Goal: Task Accomplishment & Management: Manage account settings

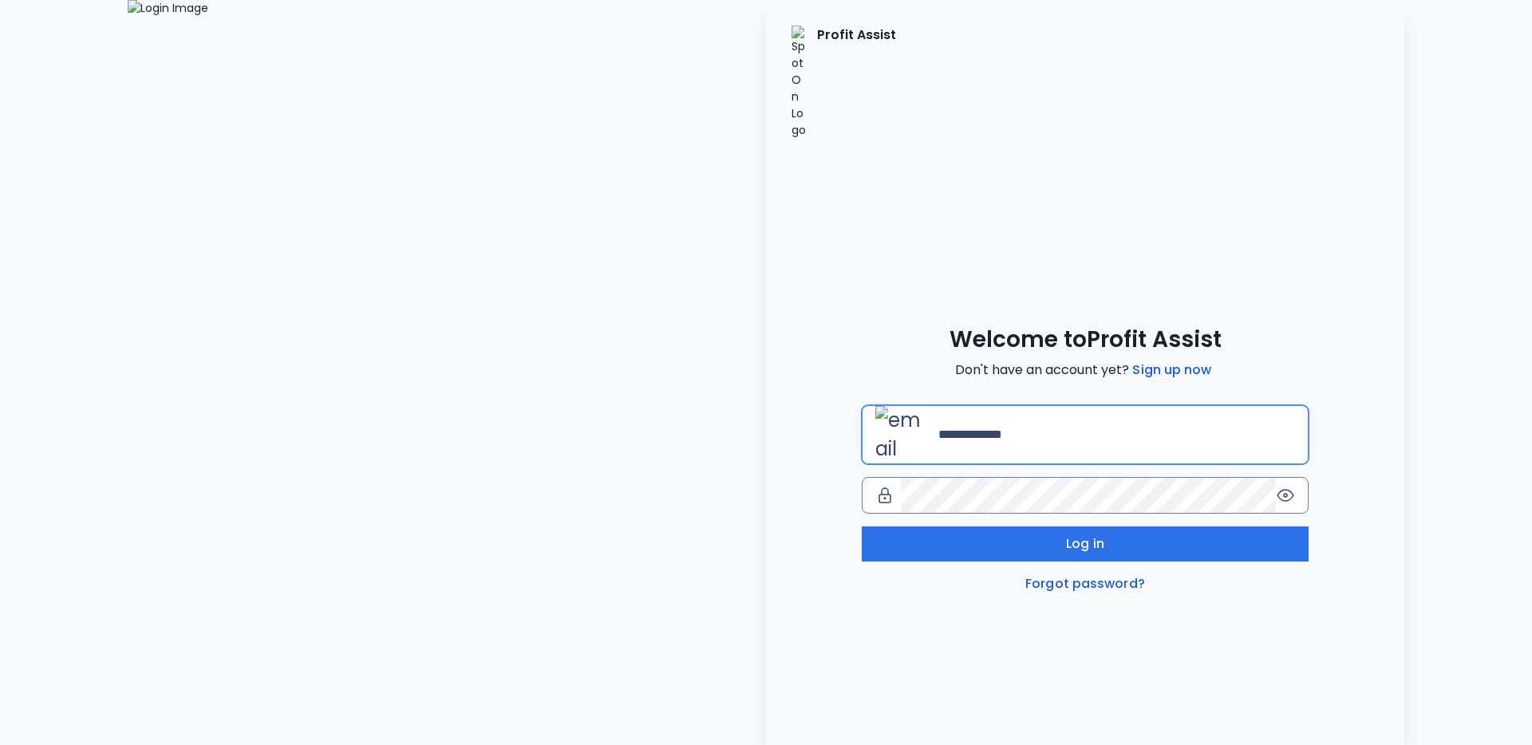
click at [1182, 417] on input "email" at bounding box center [1116, 434] width 357 height 35
click at [1150, 417] on input "email" at bounding box center [1116, 434] width 357 height 35
click at [0, 744] on com-1password-button at bounding box center [0, 745] width 0 height 0
type input "**********"
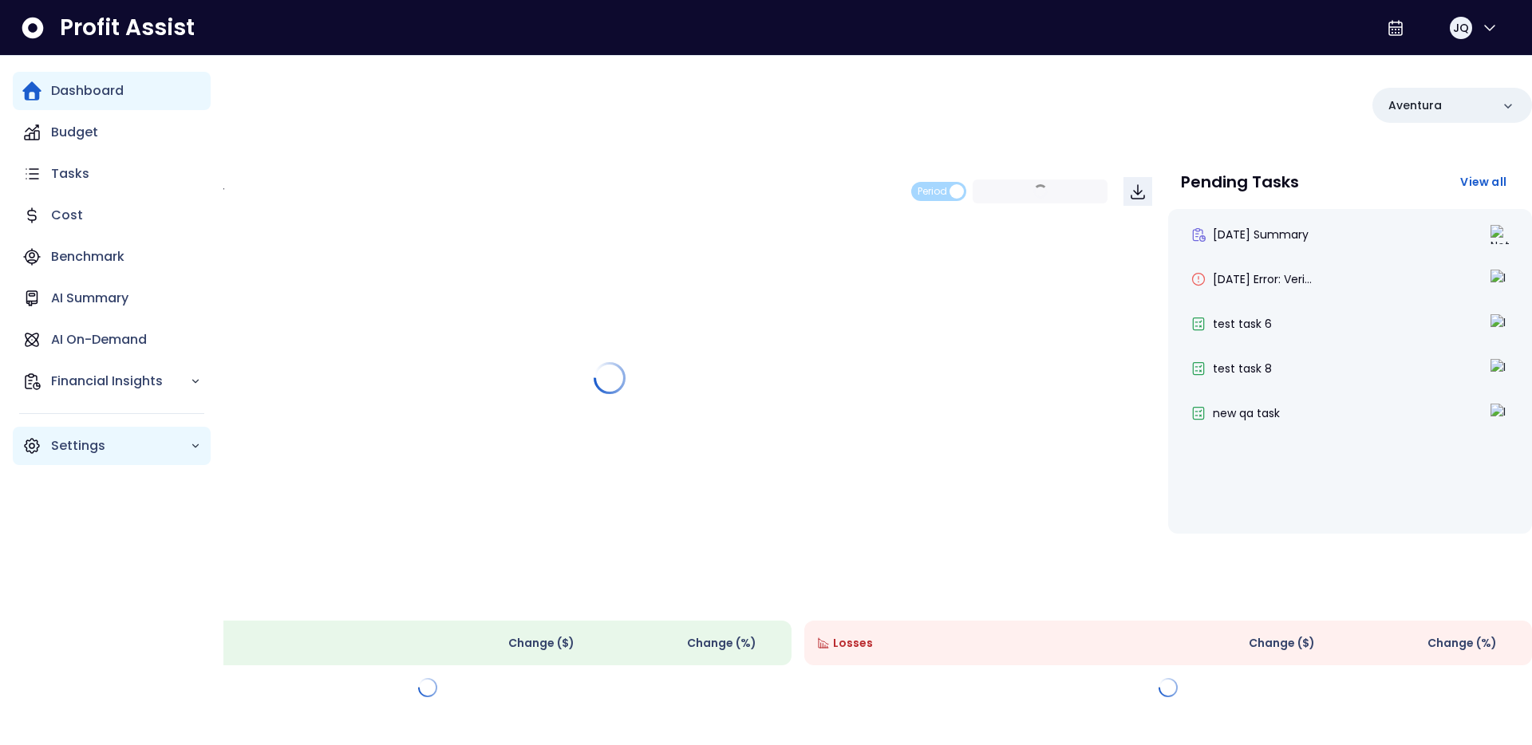
click at [35, 440] on icon "Main navigation" at bounding box center [32, 446] width 14 height 14
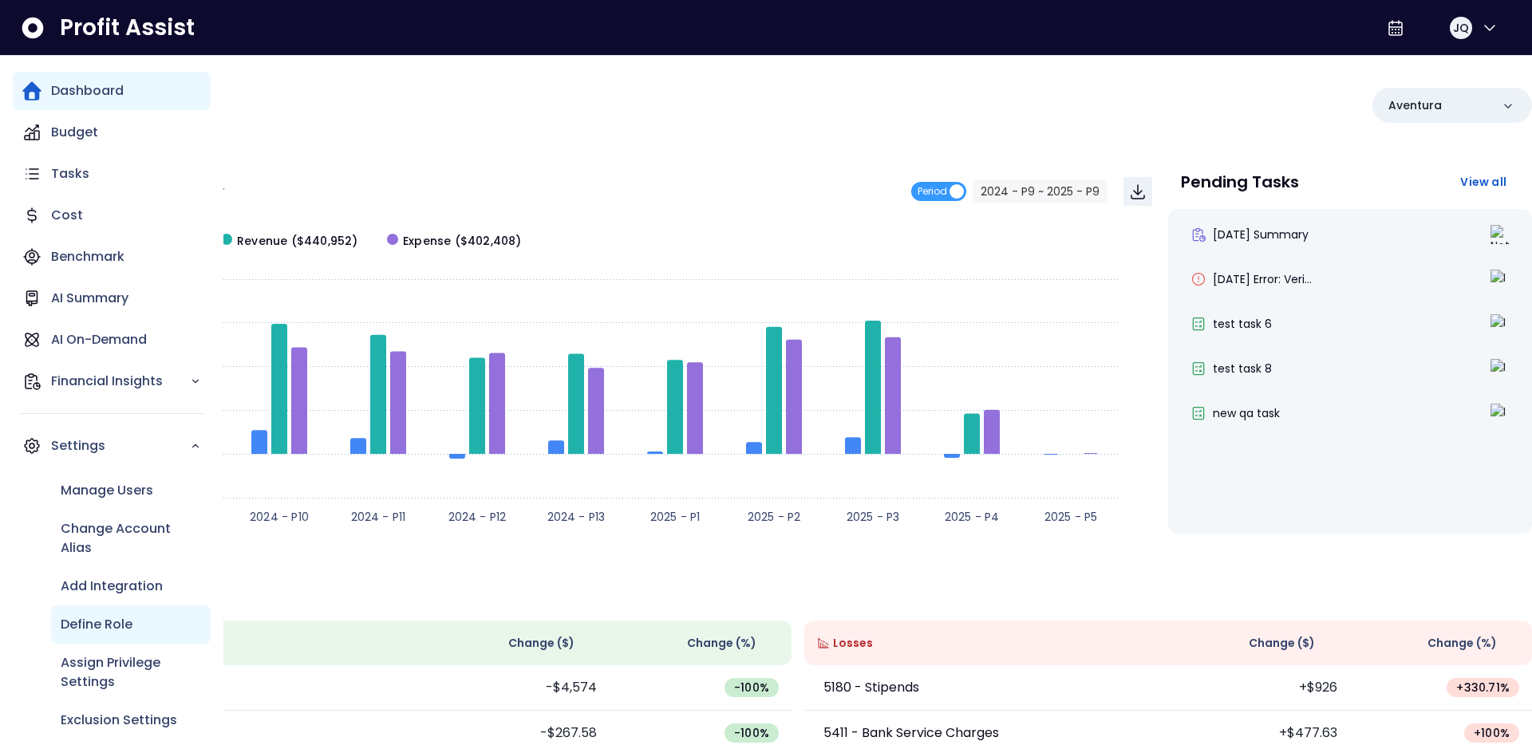
click at [125, 610] on div "Define Role" at bounding box center [131, 625] width 160 height 38
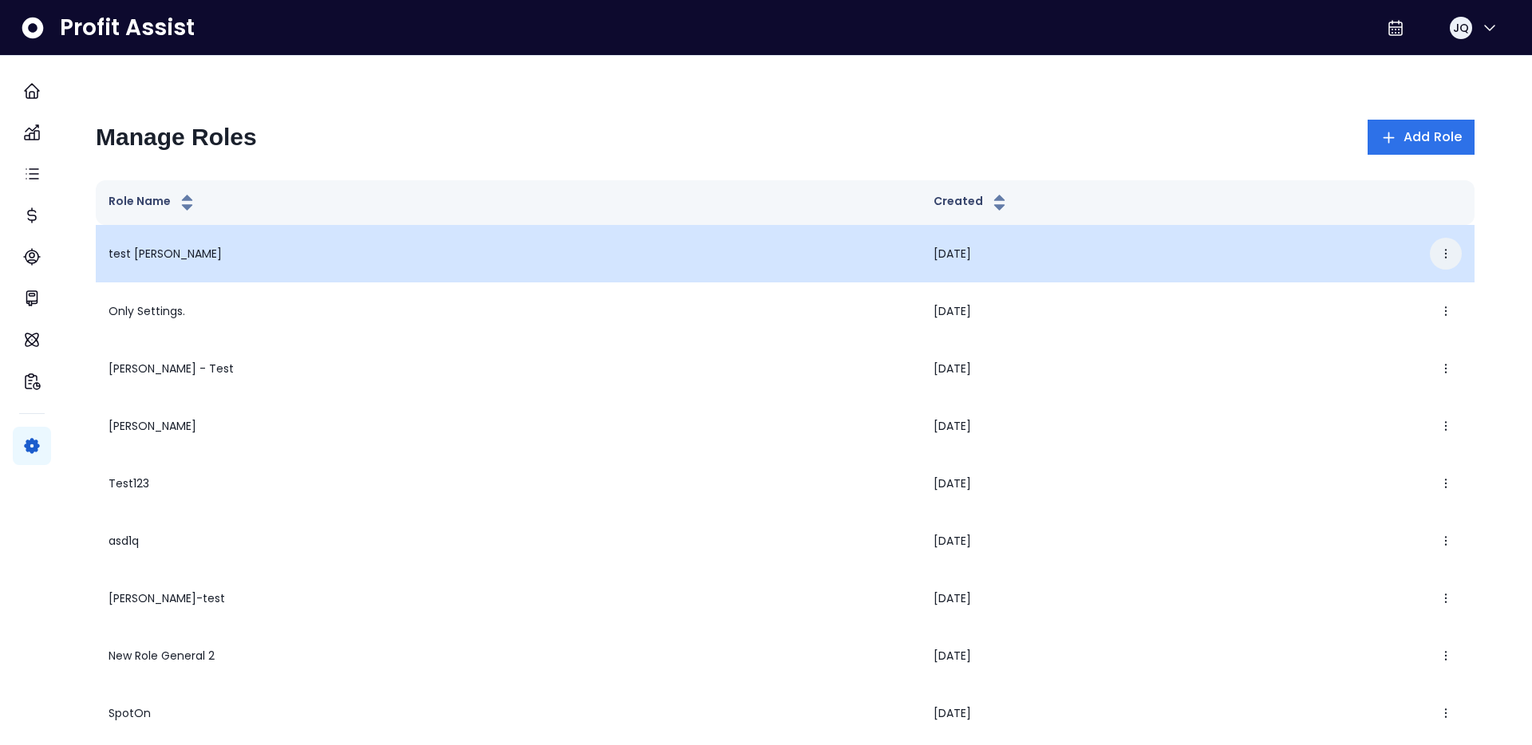
click at [1439, 247] on icon "button" at bounding box center [1445, 253] width 13 height 13
click at [1323, 306] on button "Edit" at bounding box center [1356, 302] width 177 height 38
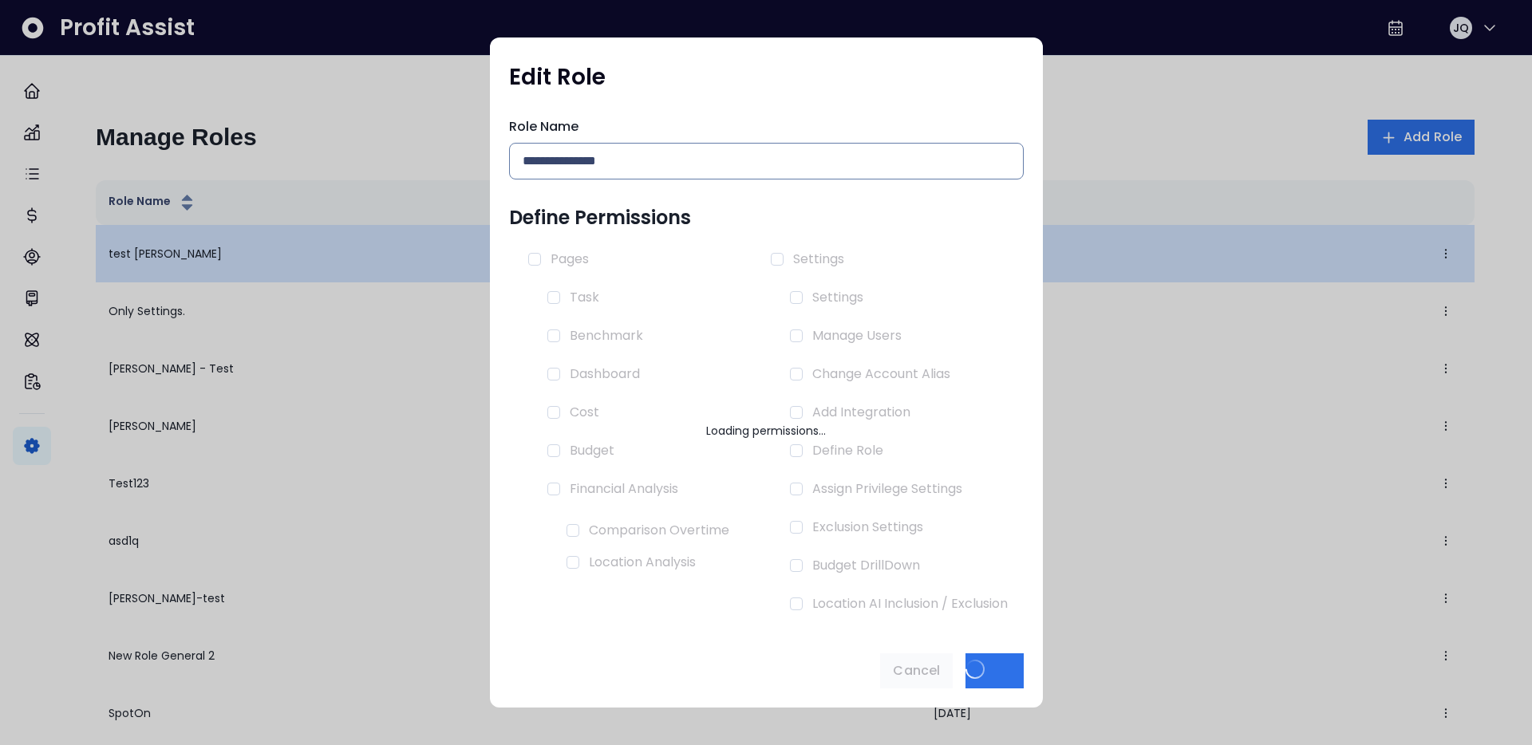
type input "**********"
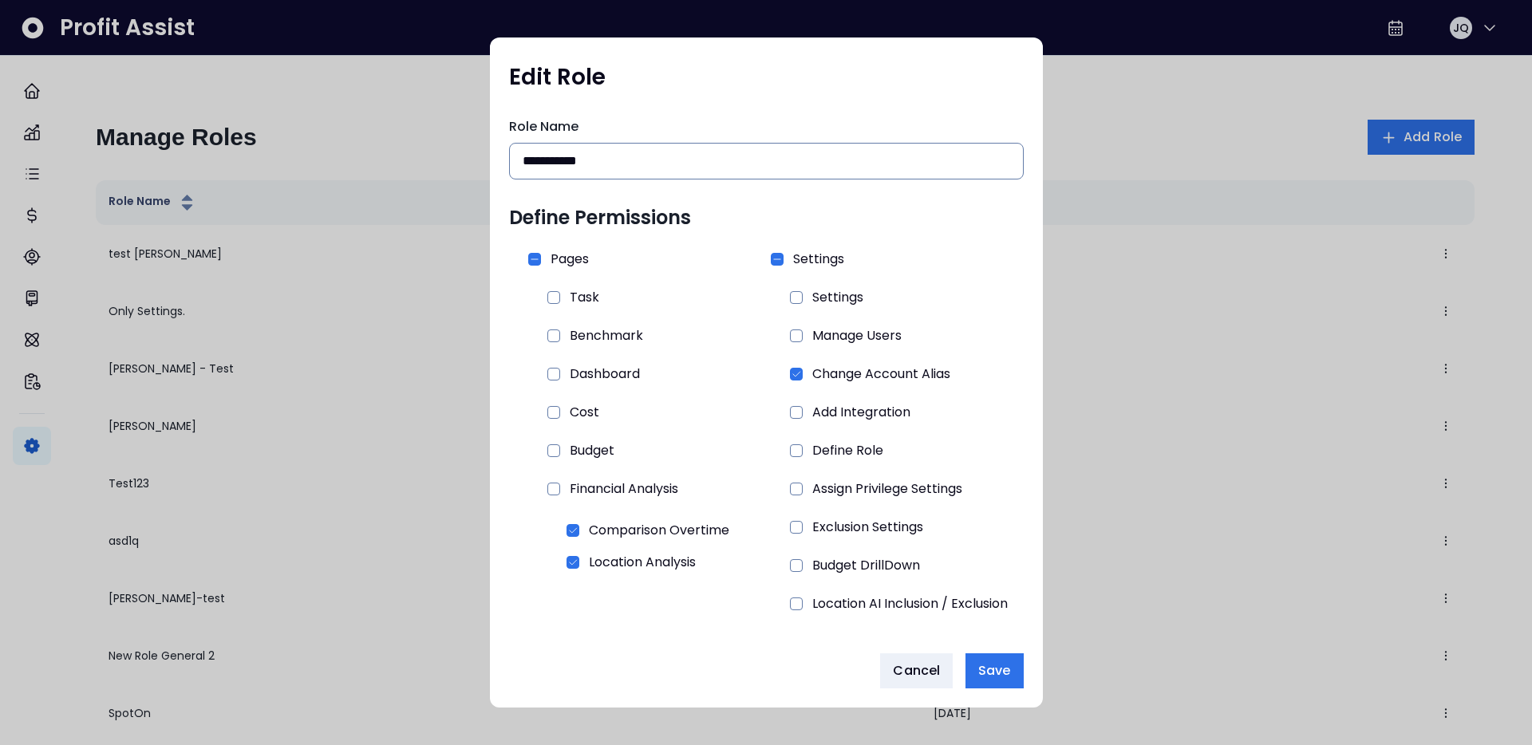
scroll to position [4, 0]
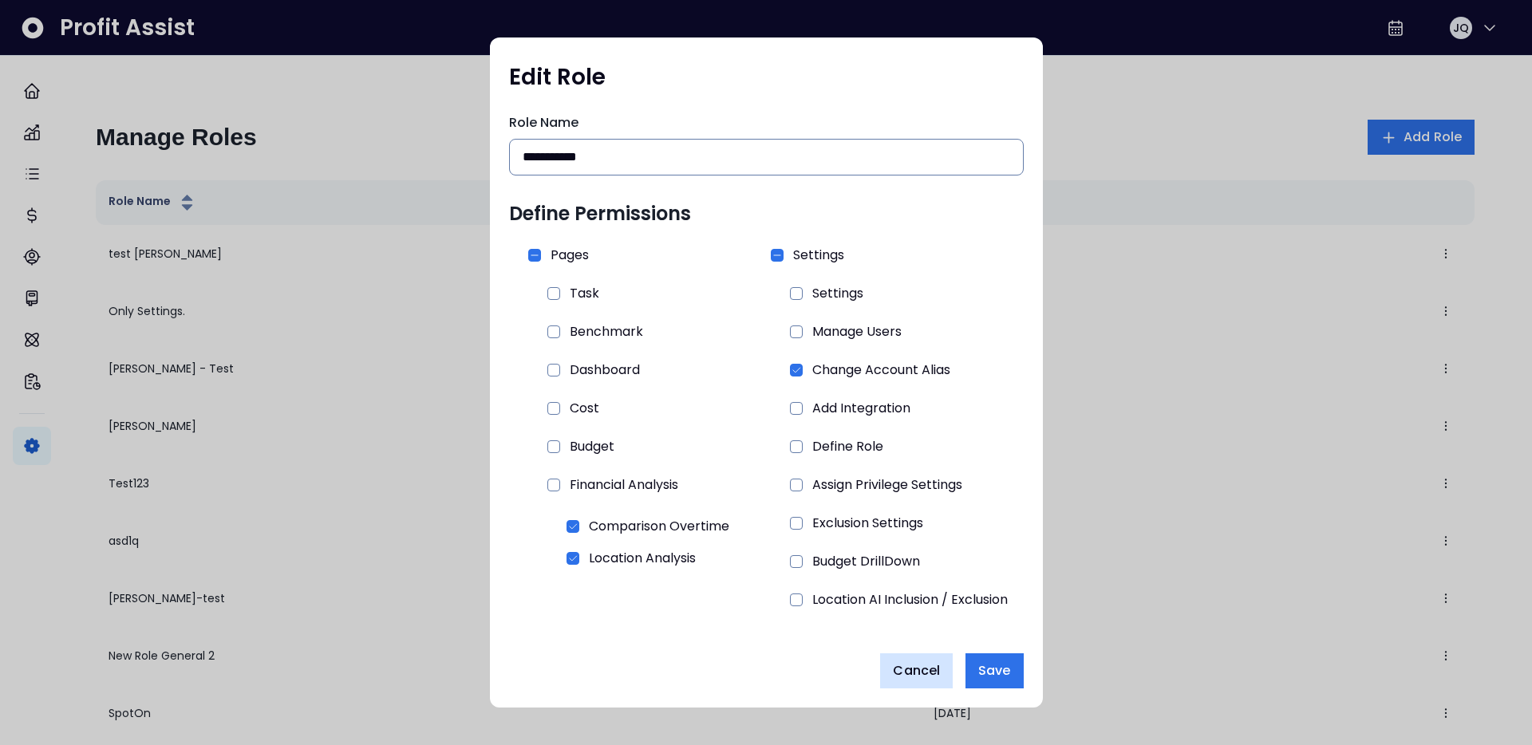
click at [930, 676] on span "Cancel" at bounding box center [916, 670] width 47 height 19
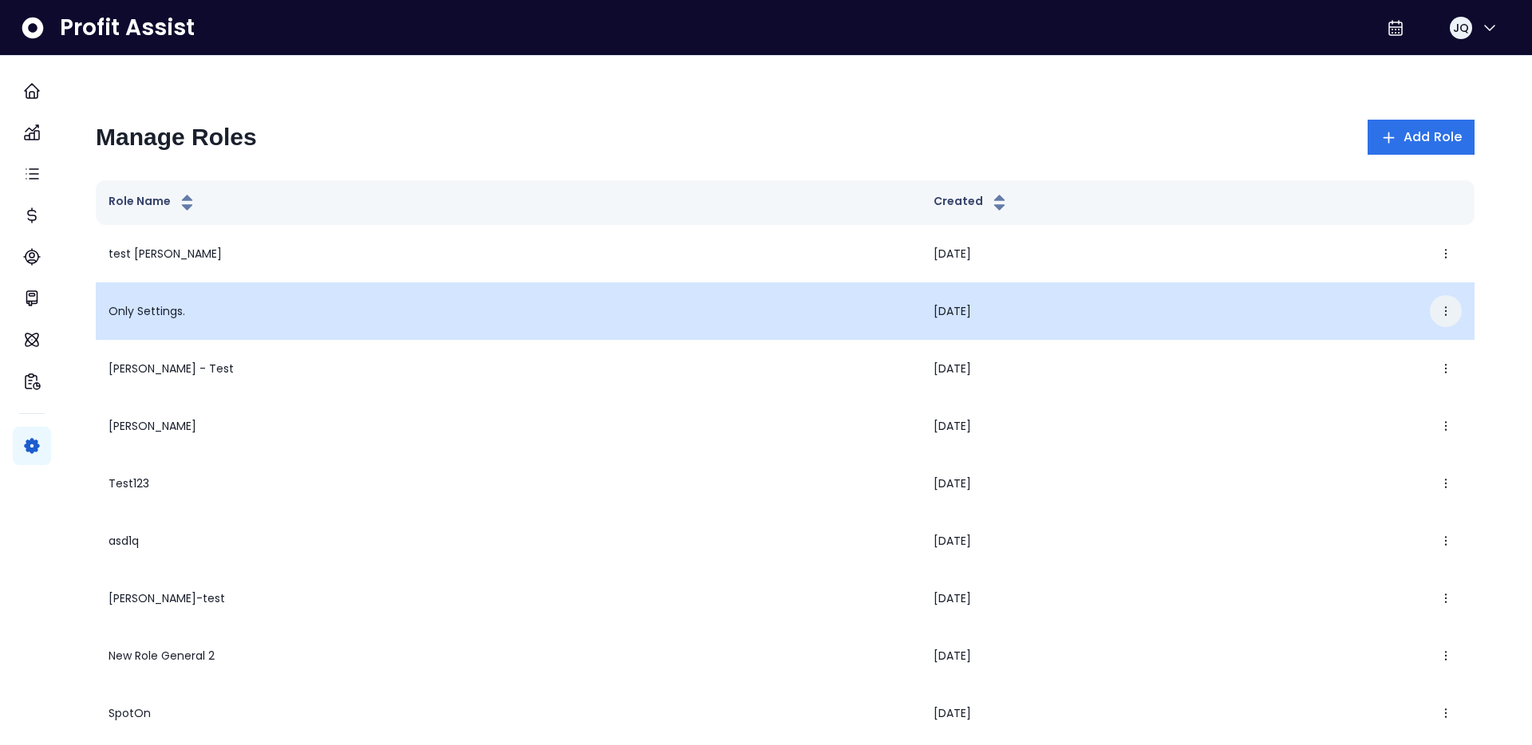
click at [1439, 306] on icon "button" at bounding box center [1445, 311] width 13 height 13
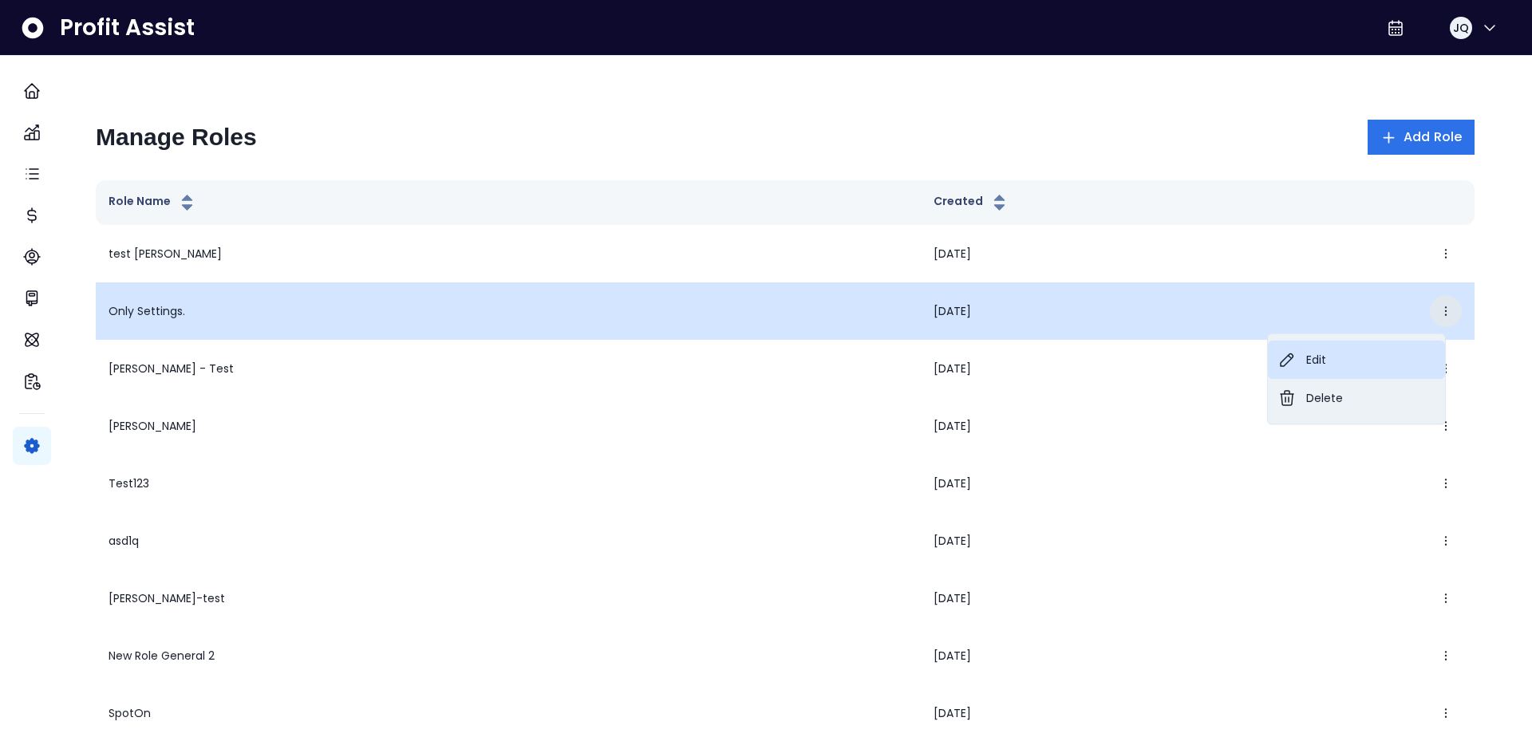
click at [1299, 353] on button "Edit" at bounding box center [1356, 360] width 177 height 38
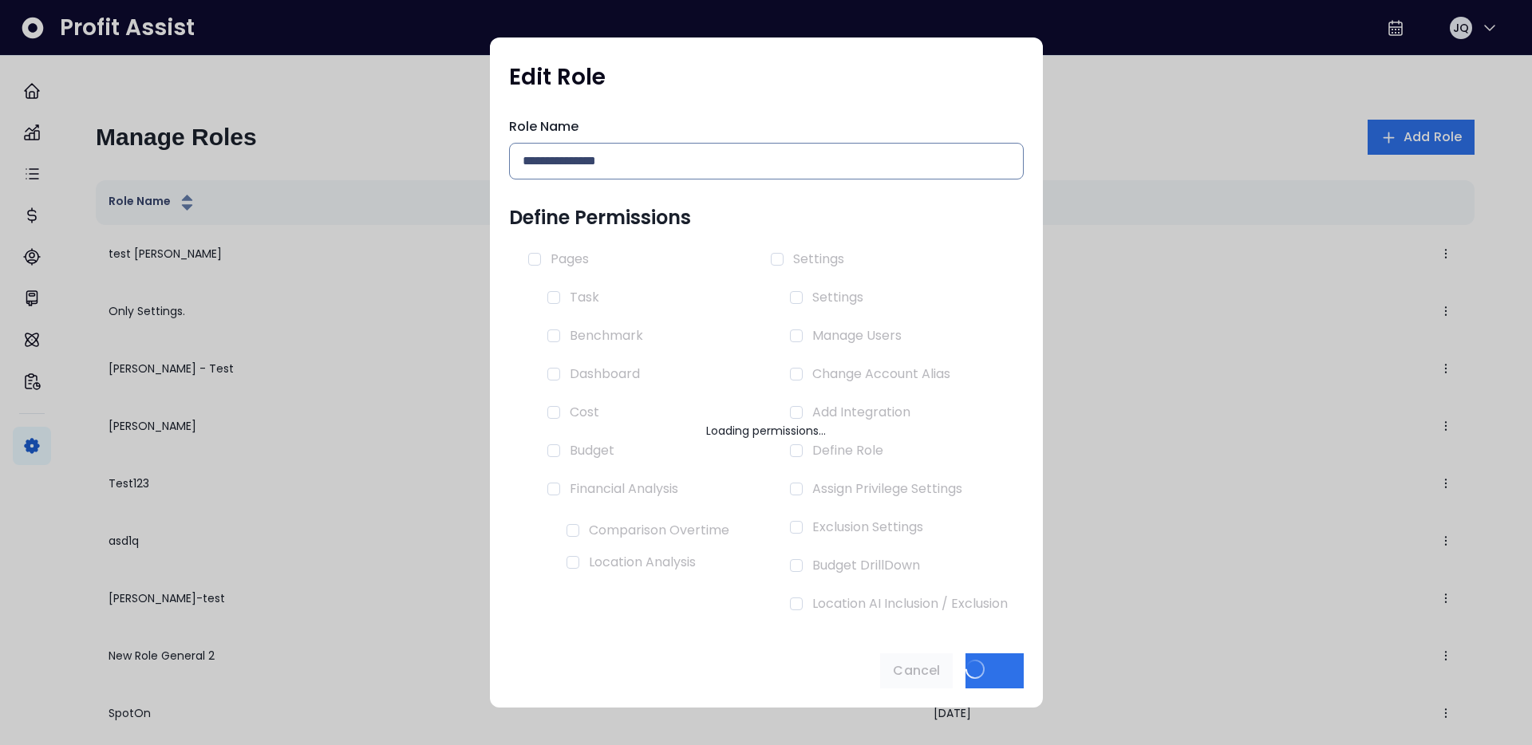
type input "**********"
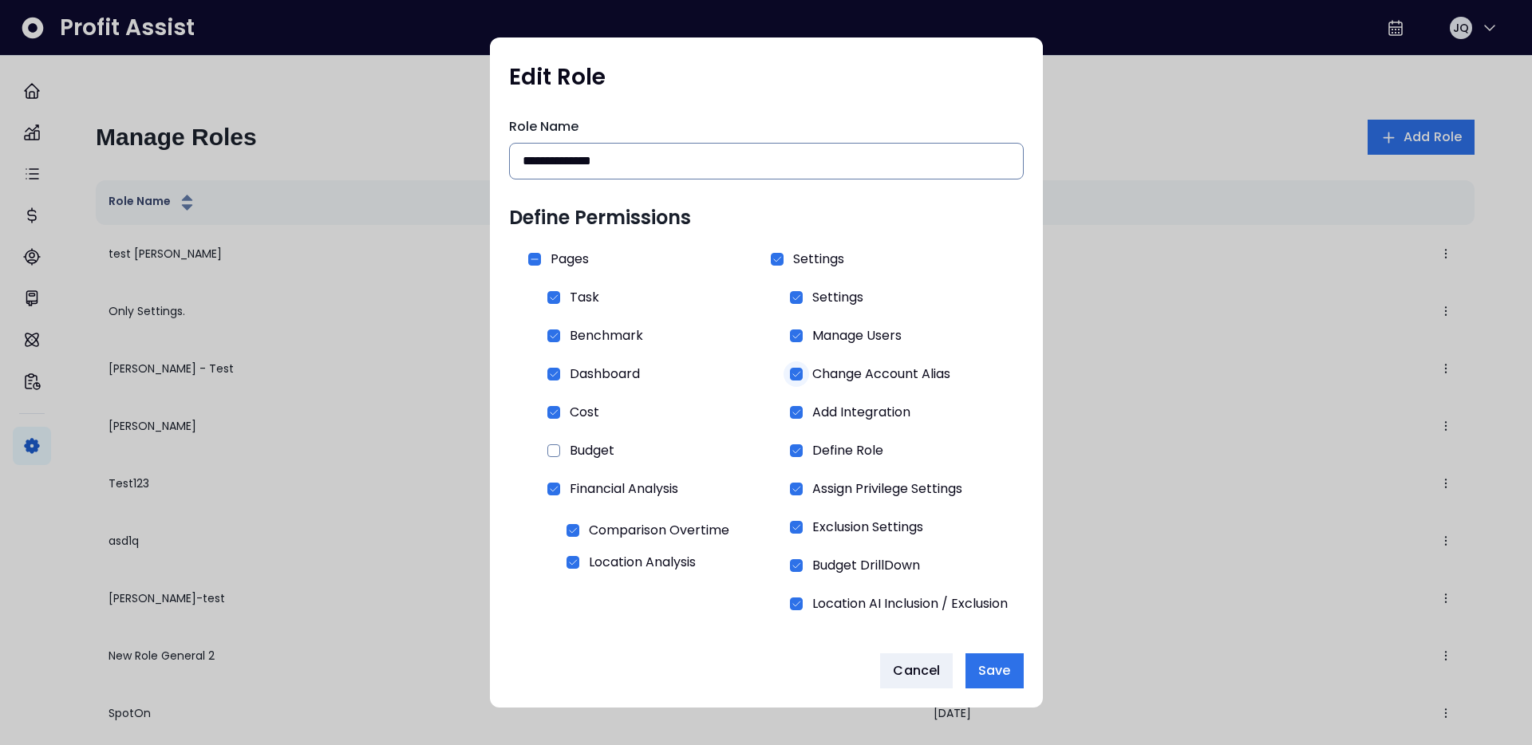
click at [790, 363] on div at bounding box center [797, 374] width 26 height 26
click at [1006, 667] on span "Save" at bounding box center [994, 670] width 32 height 19
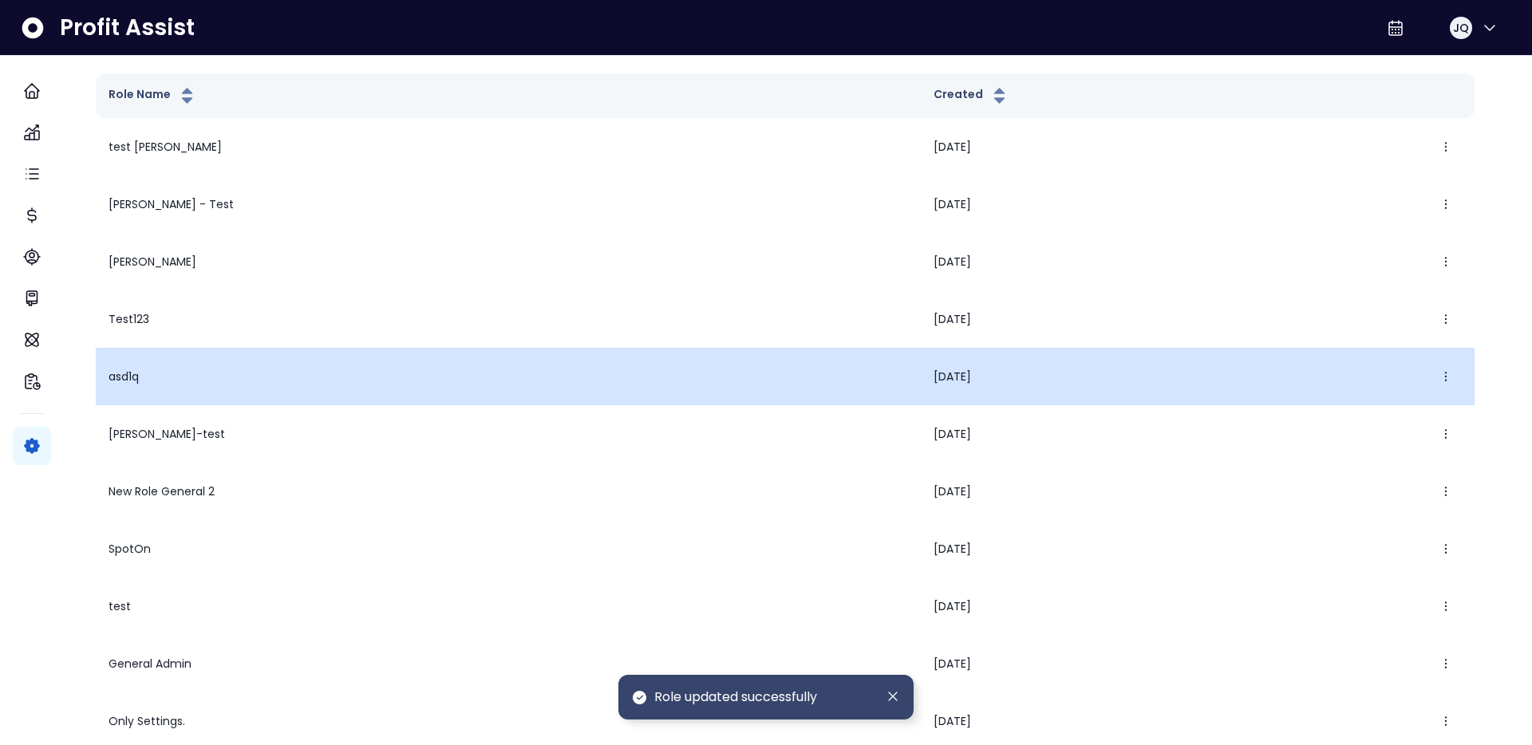
scroll to position [160, 0]
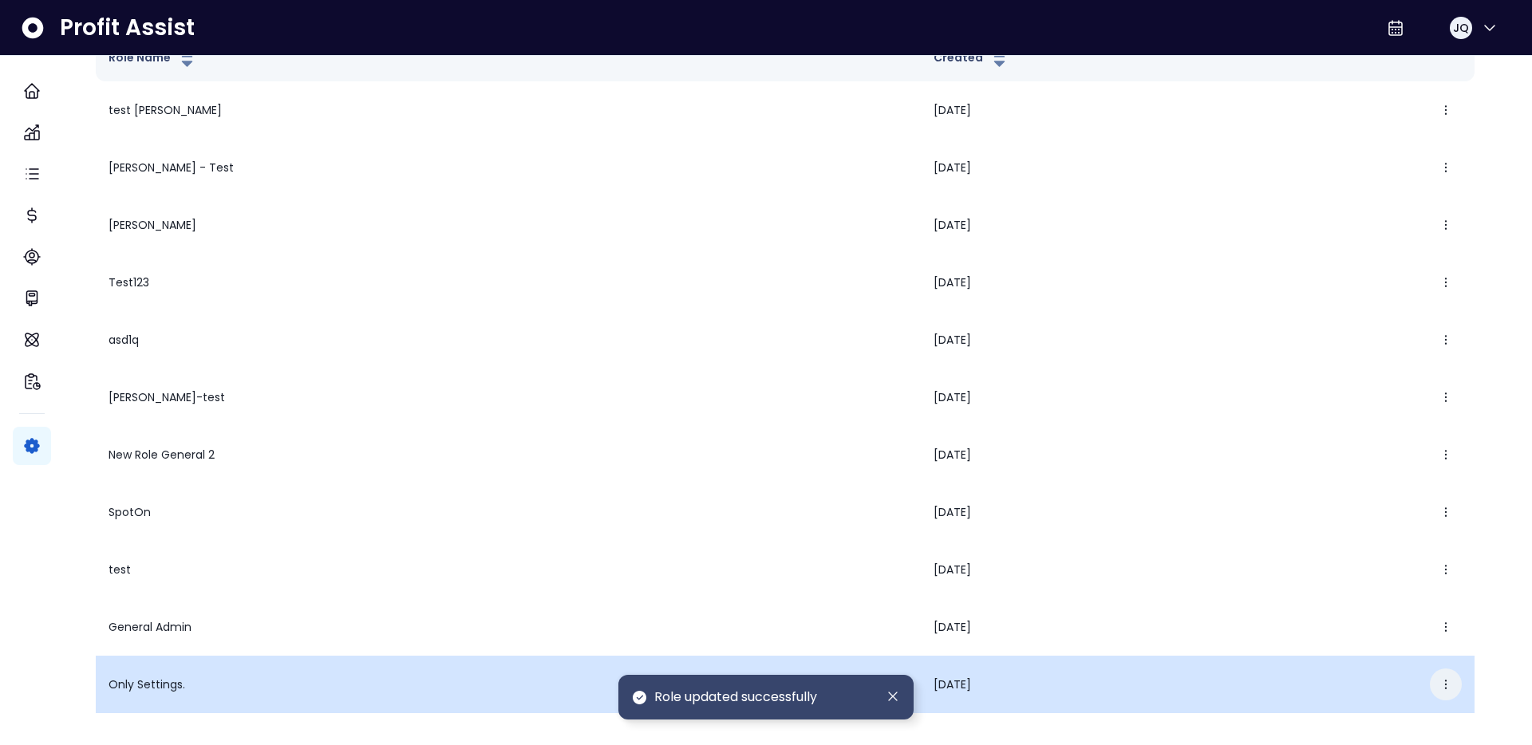
click at [1439, 678] on icon "button" at bounding box center [1445, 684] width 13 height 13
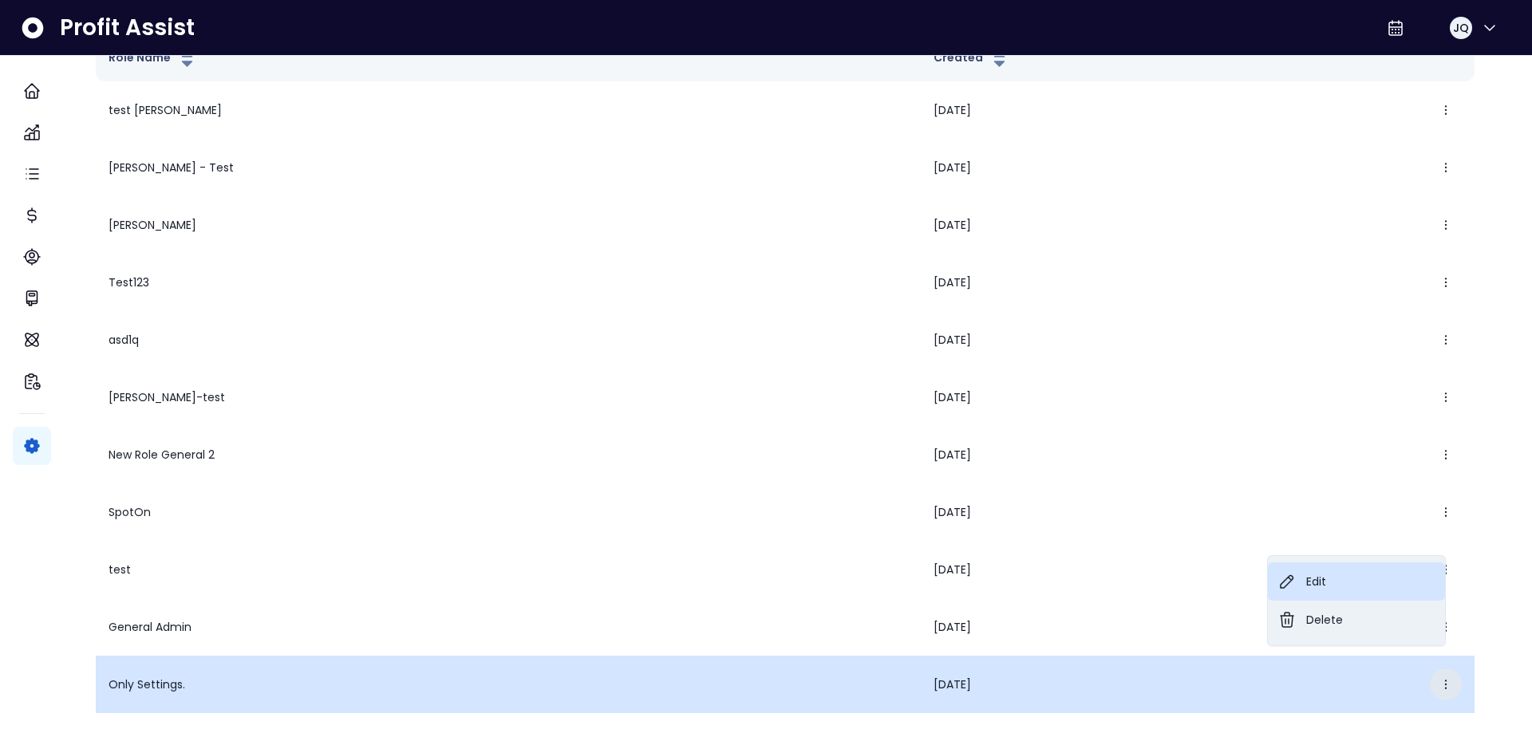
click at [1351, 574] on button "Edit" at bounding box center [1356, 582] width 177 height 38
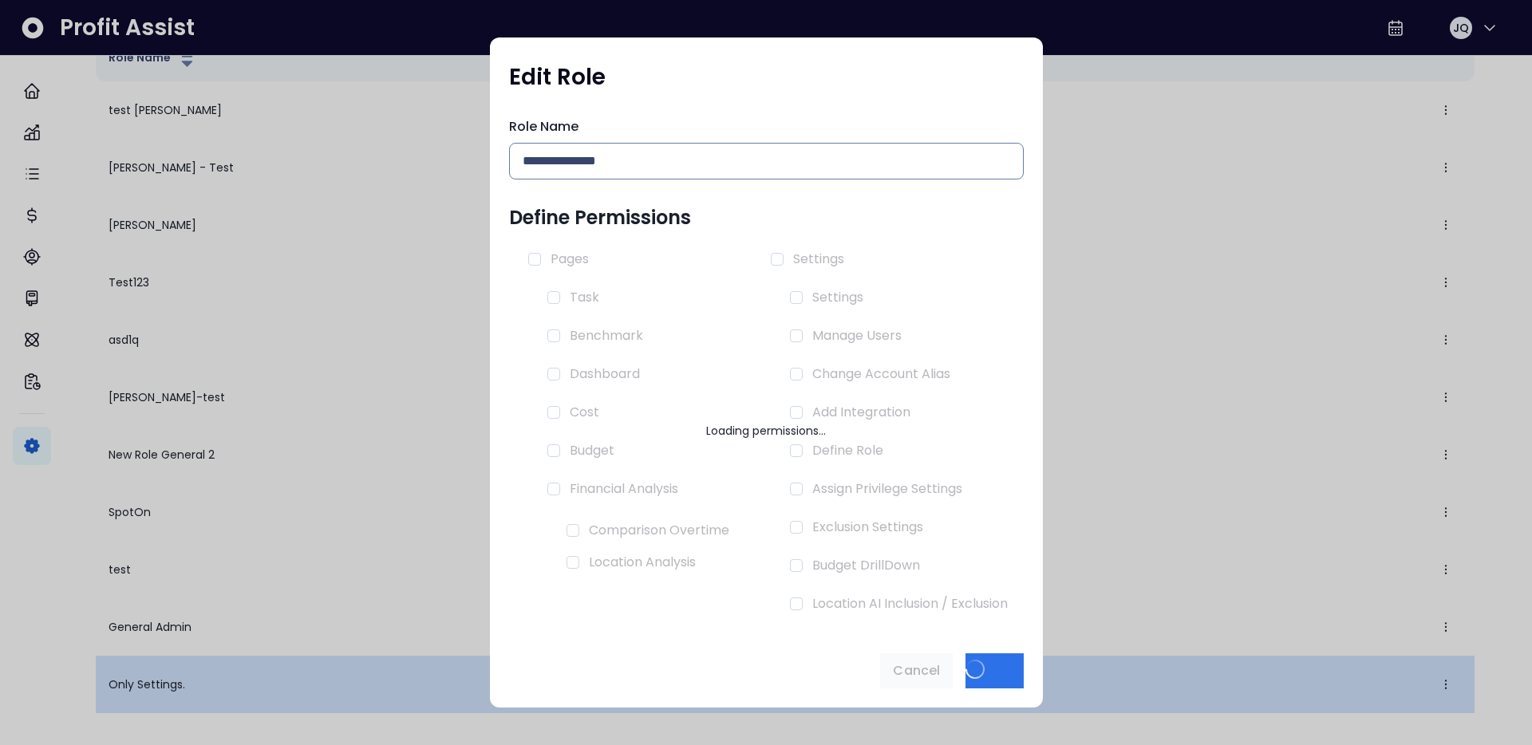
type input "**********"
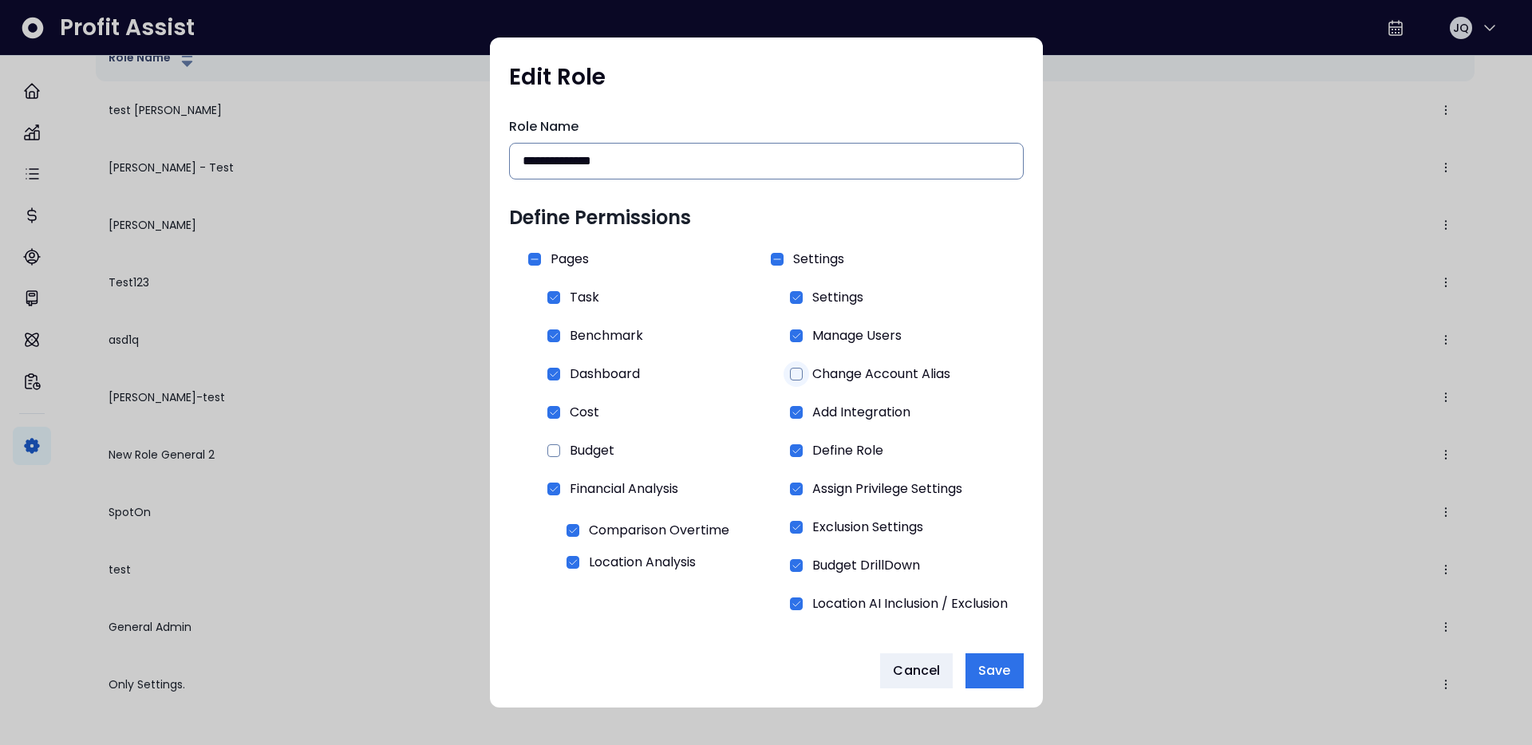
click at [815, 369] on span "Change Account Alias" at bounding box center [881, 374] width 138 height 26
click at [993, 674] on span "Save" at bounding box center [994, 670] width 32 height 19
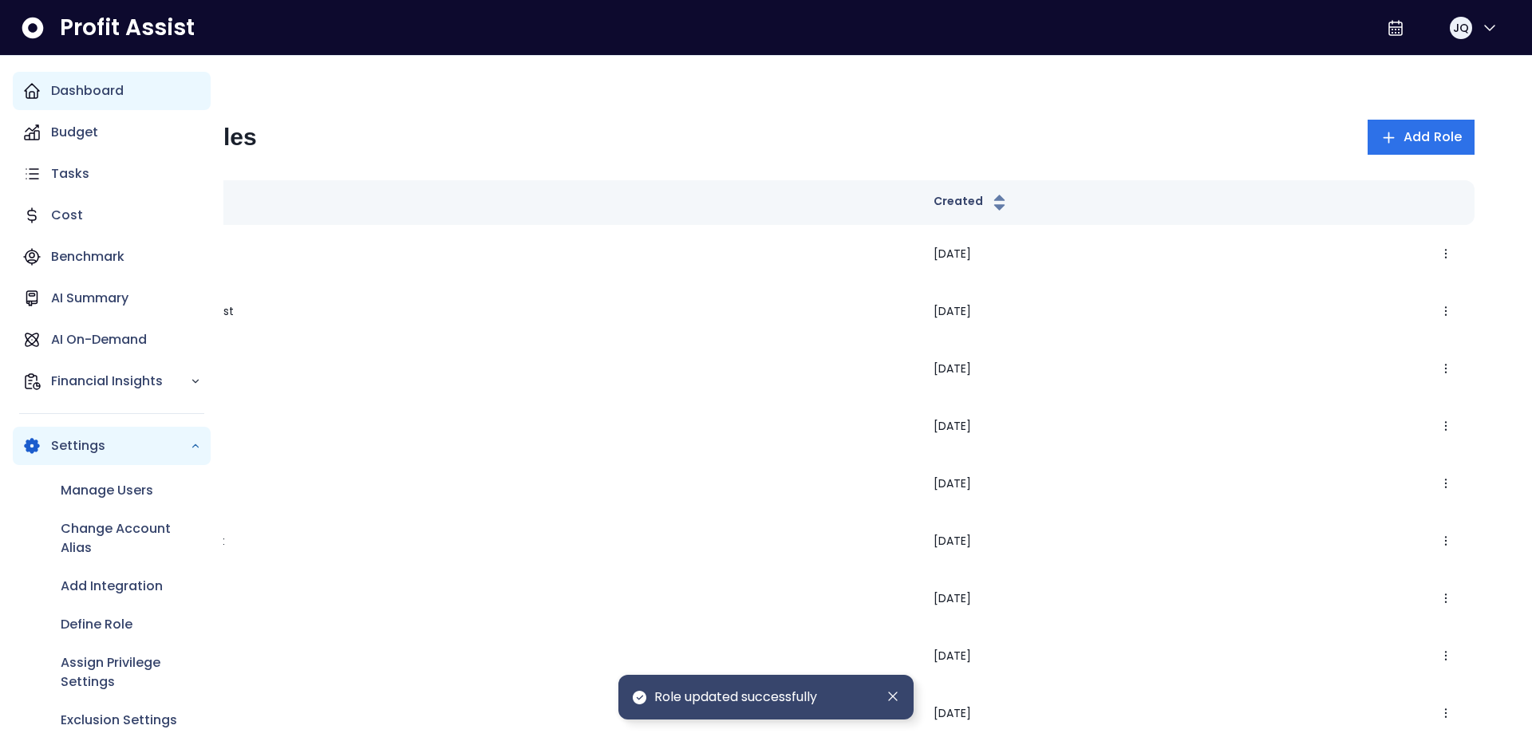
click at [26, 91] on icon "Main navigation" at bounding box center [32, 91] width 14 height 14
